Goal: Task Accomplishment & Management: Manage account settings

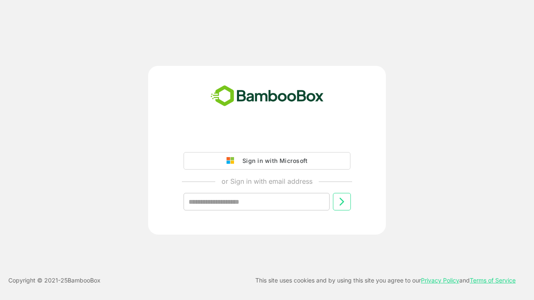
type input "**********"
click at [342, 202] on icon at bounding box center [342, 202] width 10 height 10
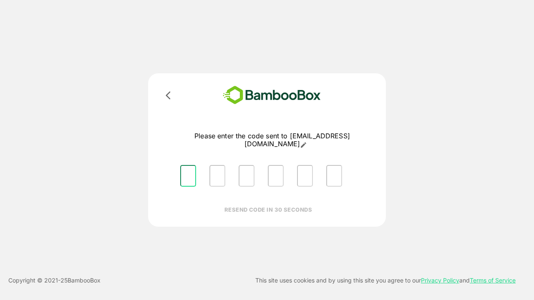
type input "*"
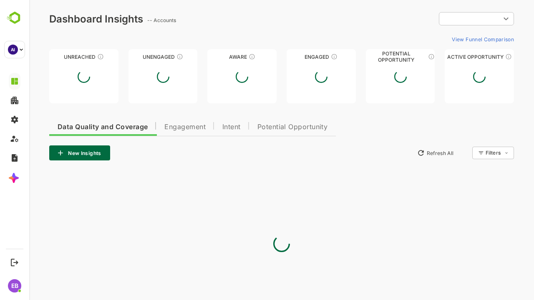
type input "**********"
